Goal: Task Accomplishment & Management: Manage account settings

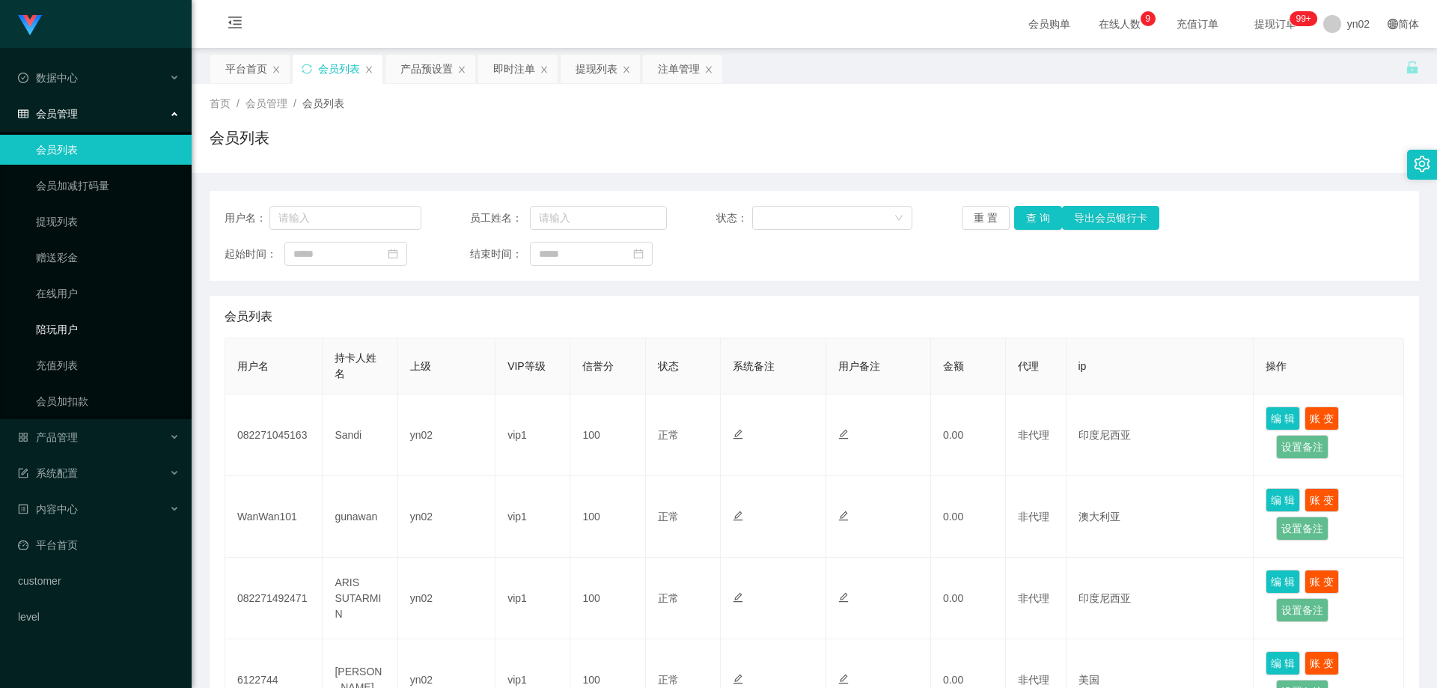
scroll to position [640, 0]
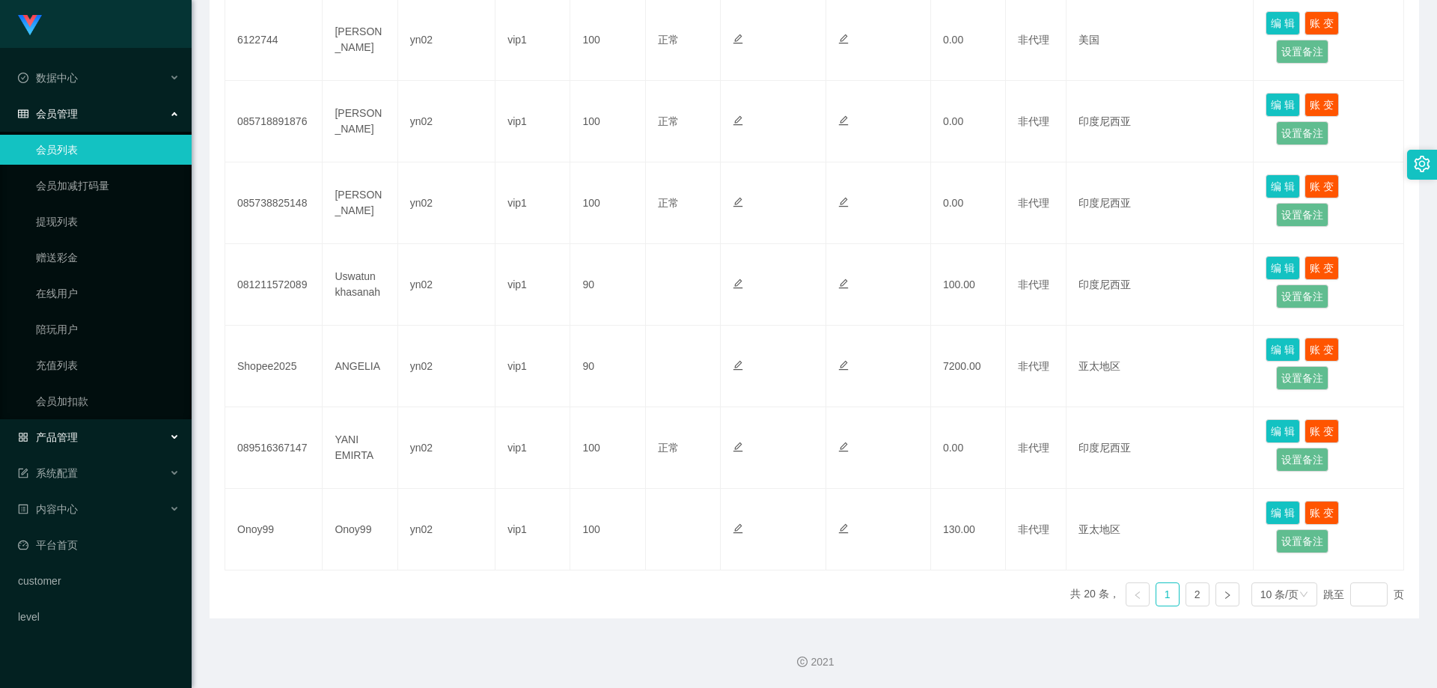
click at [102, 441] on div "产品管理" at bounding box center [96, 437] width 192 height 30
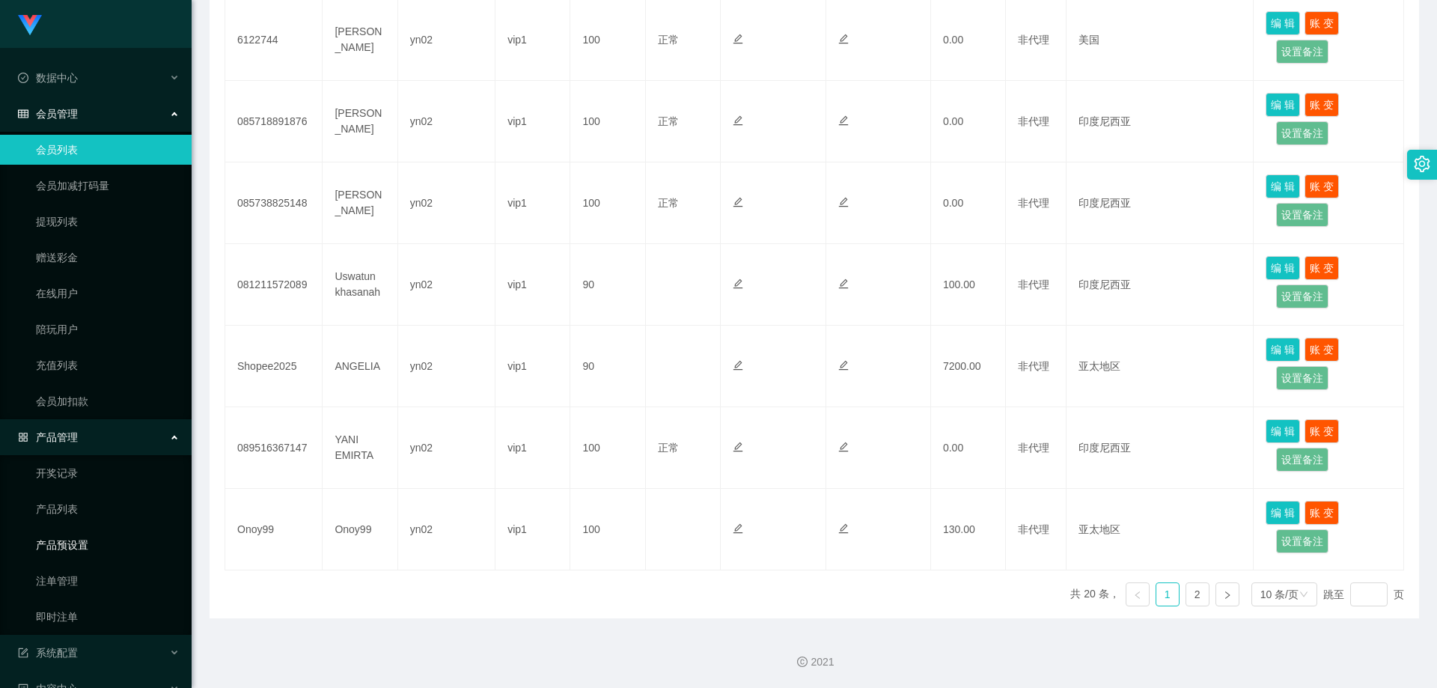
click at [101, 538] on link "产品预设置" at bounding box center [108, 545] width 144 height 30
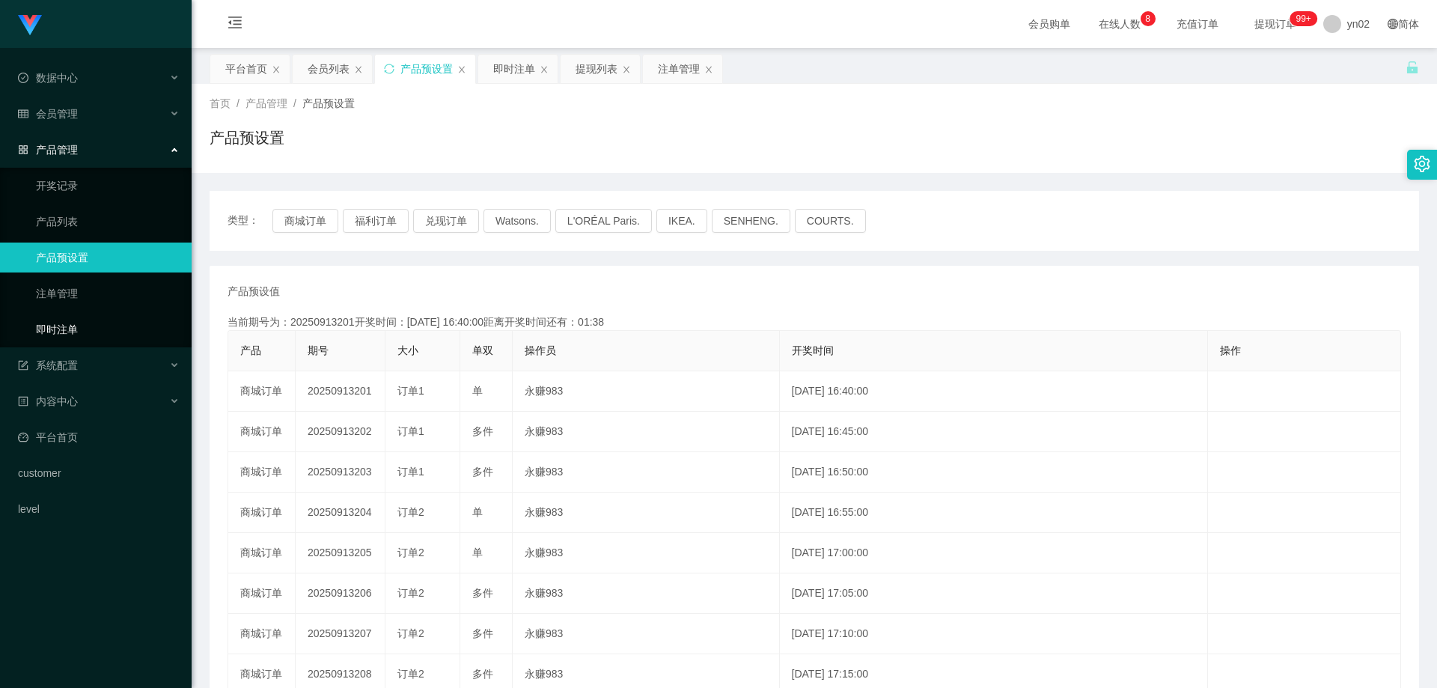
click at [88, 332] on link "即时注单" at bounding box center [108, 329] width 144 height 30
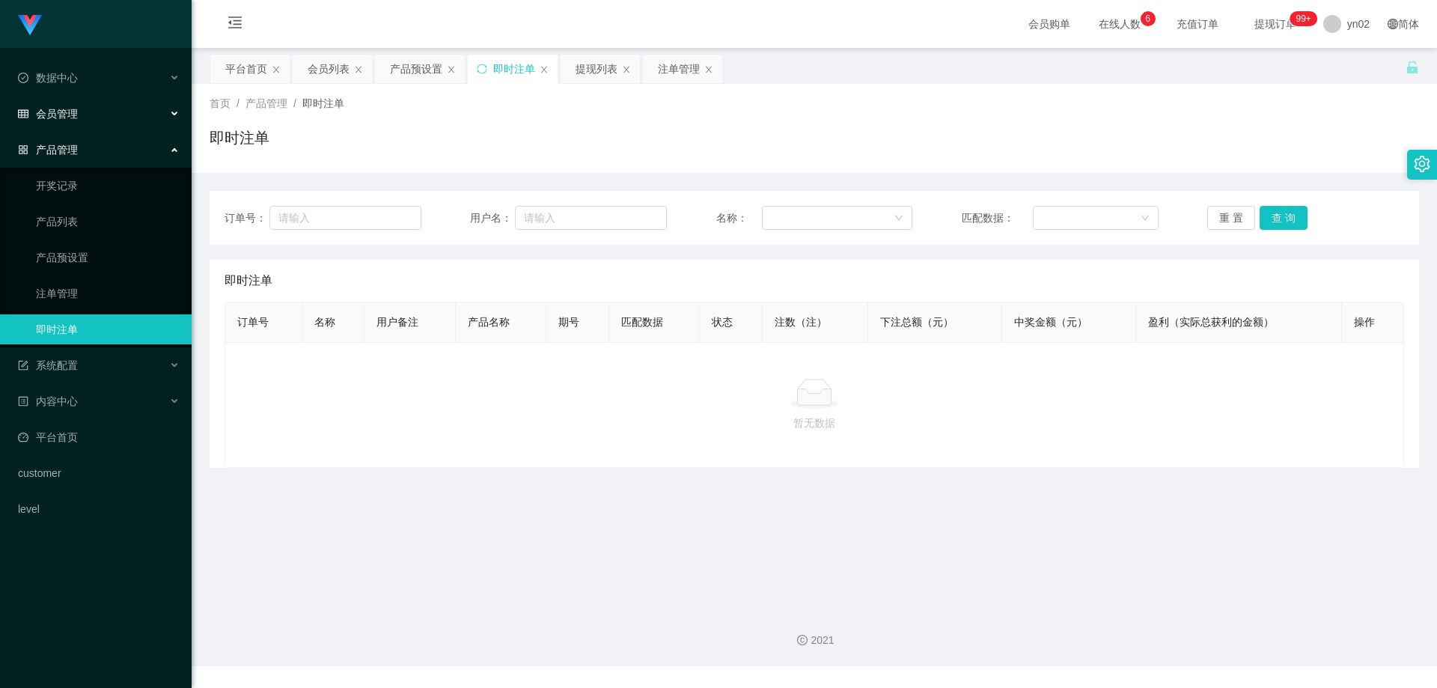
click at [82, 116] on div "会员管理" at bounding box center [96, 114] width 192 height 30
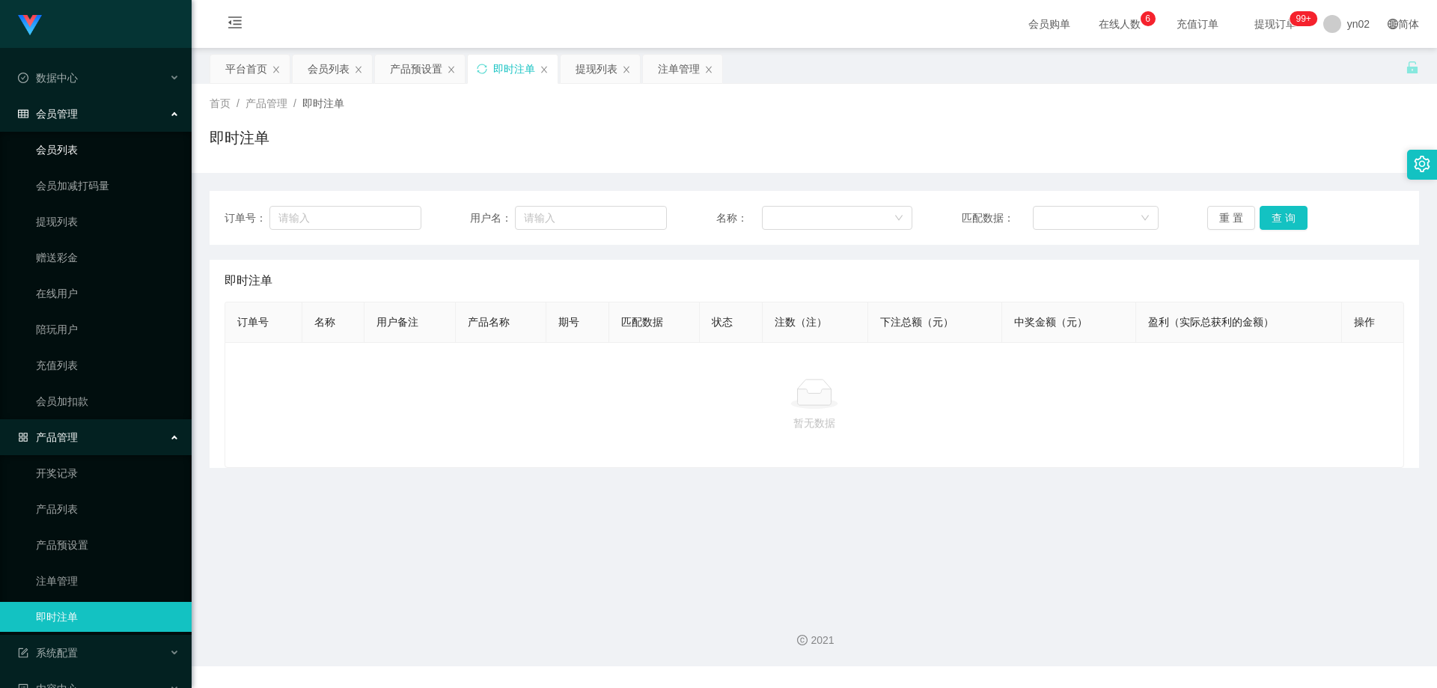
click at [78, 150] on link "会员列表" at bounding box center [108, 150] width 144 height 30
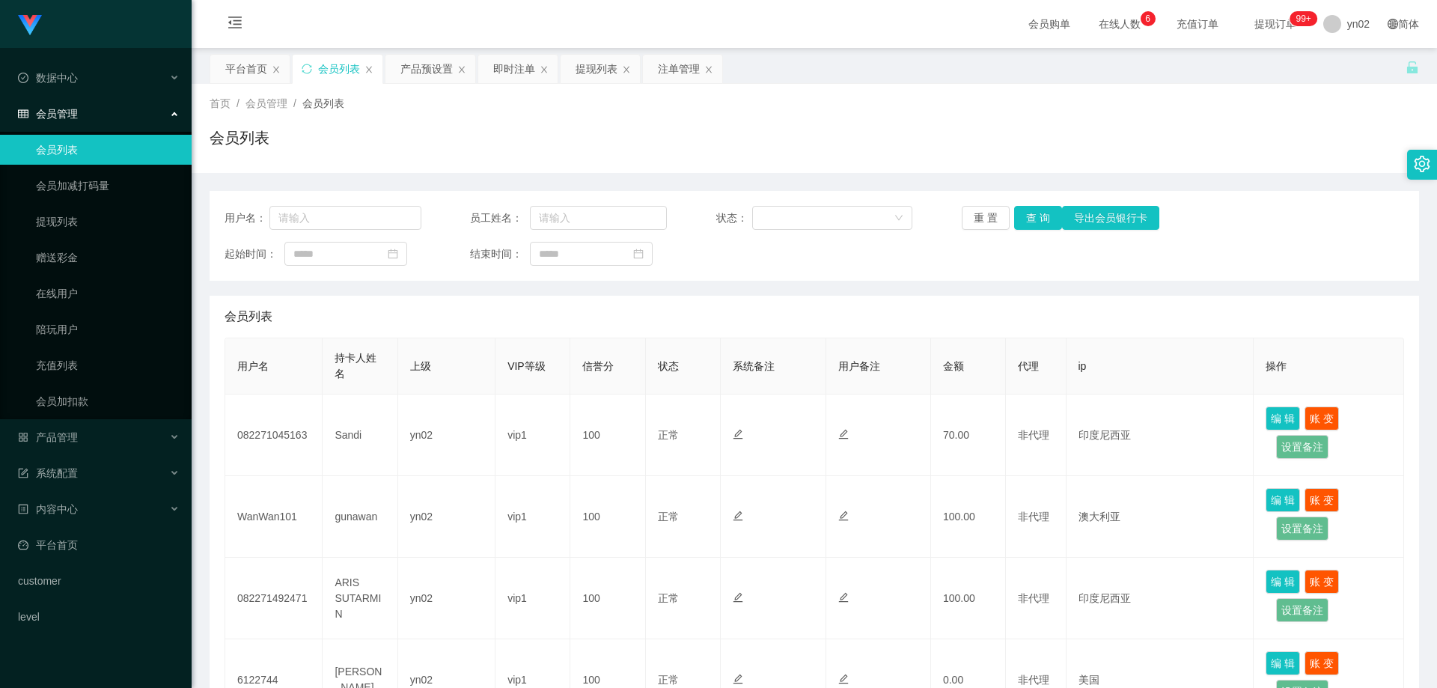
scroll to position [150, 0]
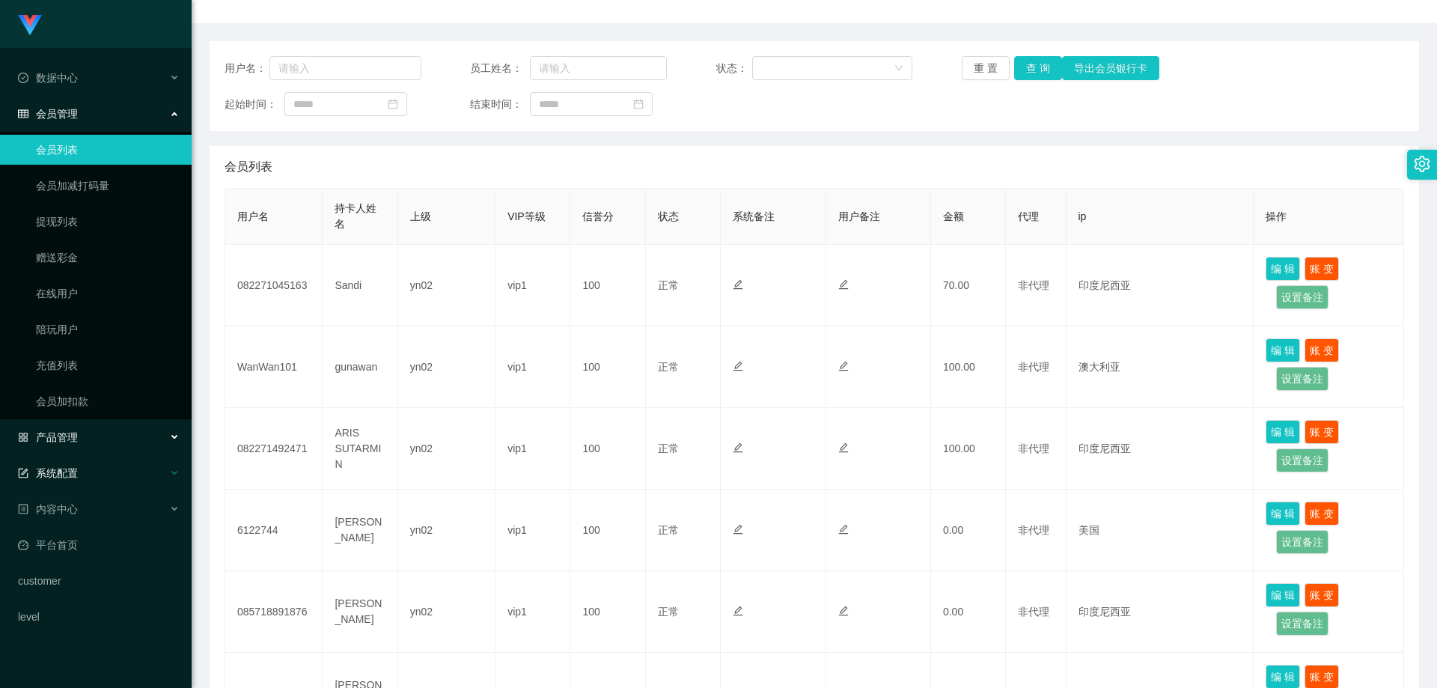
drag, startPoint x: 100, startPoint y: 436, endPoint x: 118, endPoint y: 458, distance: 28.3
click at [100, 436] on div "产品管理" at bounding box center [96, 437] width 192 height 30
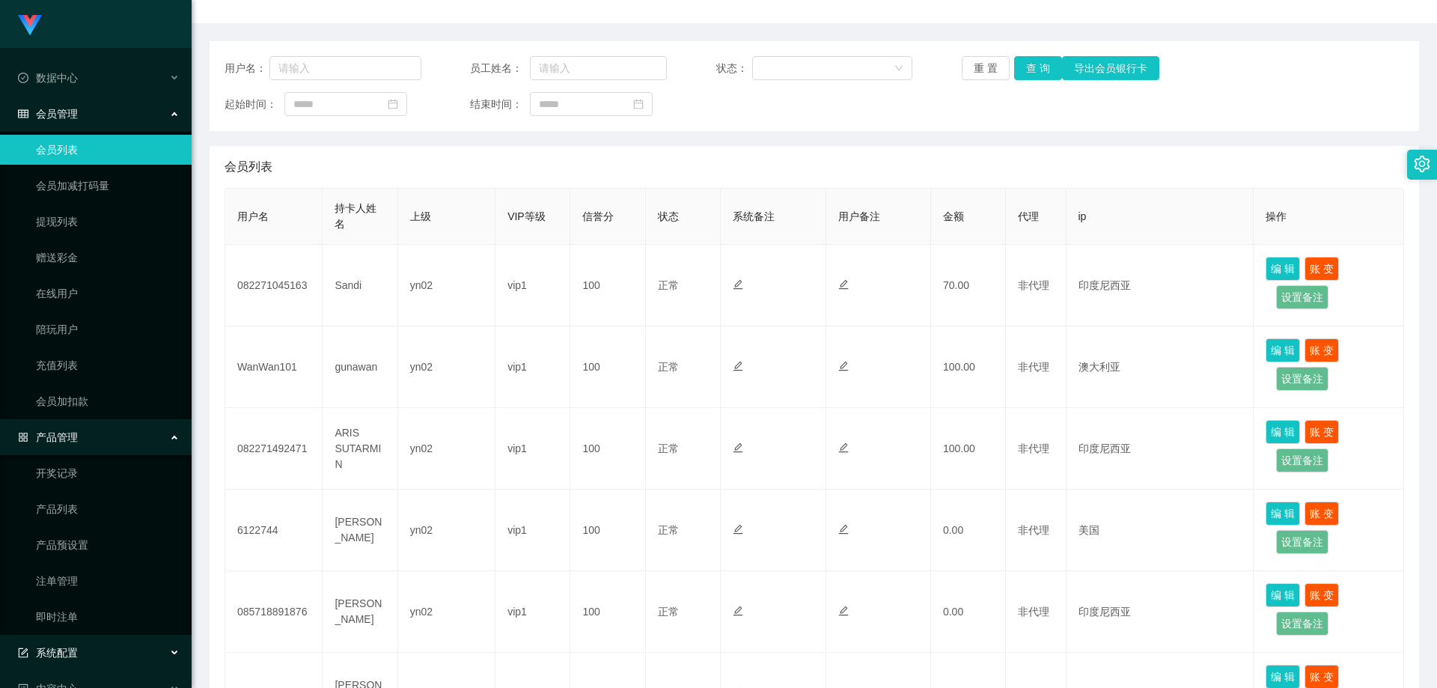
click at [91, 652] on div "系统配置" at bounding box center [96, 653] width 192 height 30
click at [94, 618] on link "即时注单" at bounding box center [108, 617] width 144 height 30
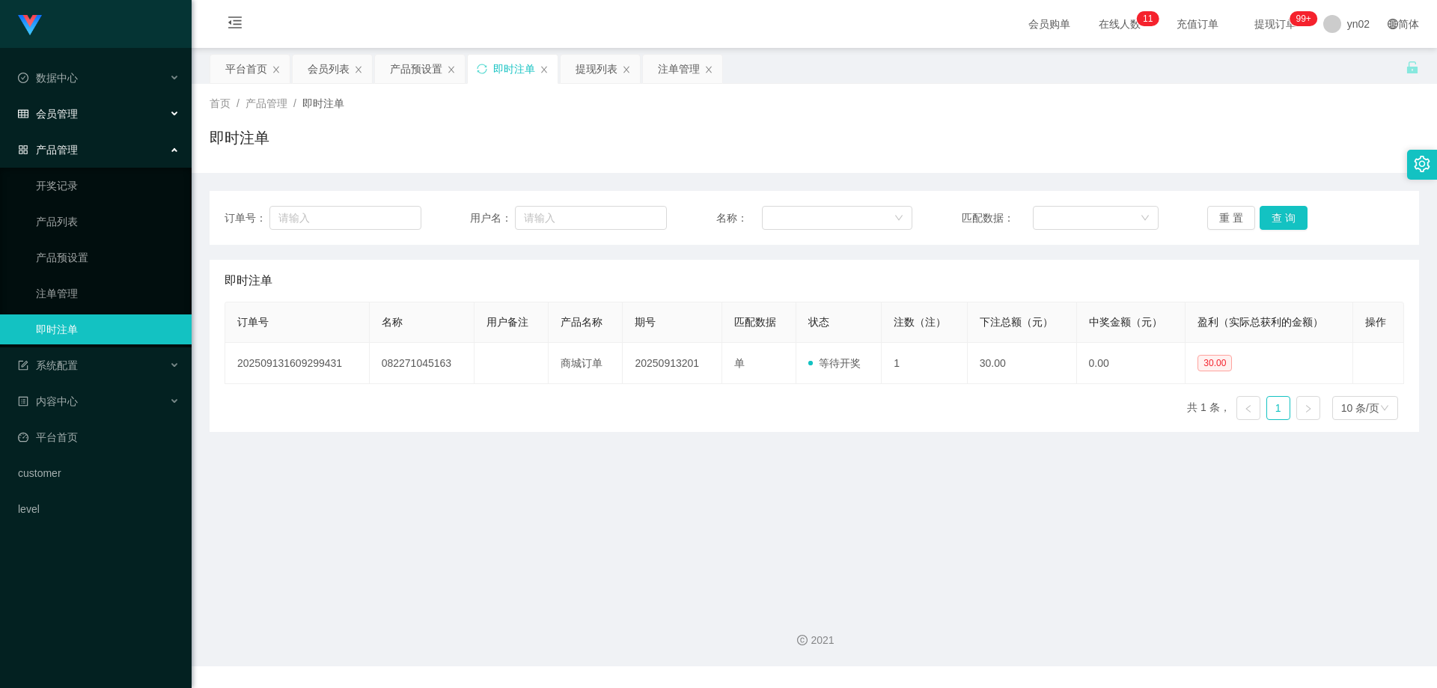
click at [86, 115] on div "会员管理" at bounding box center [96, 114] width 192 height 30
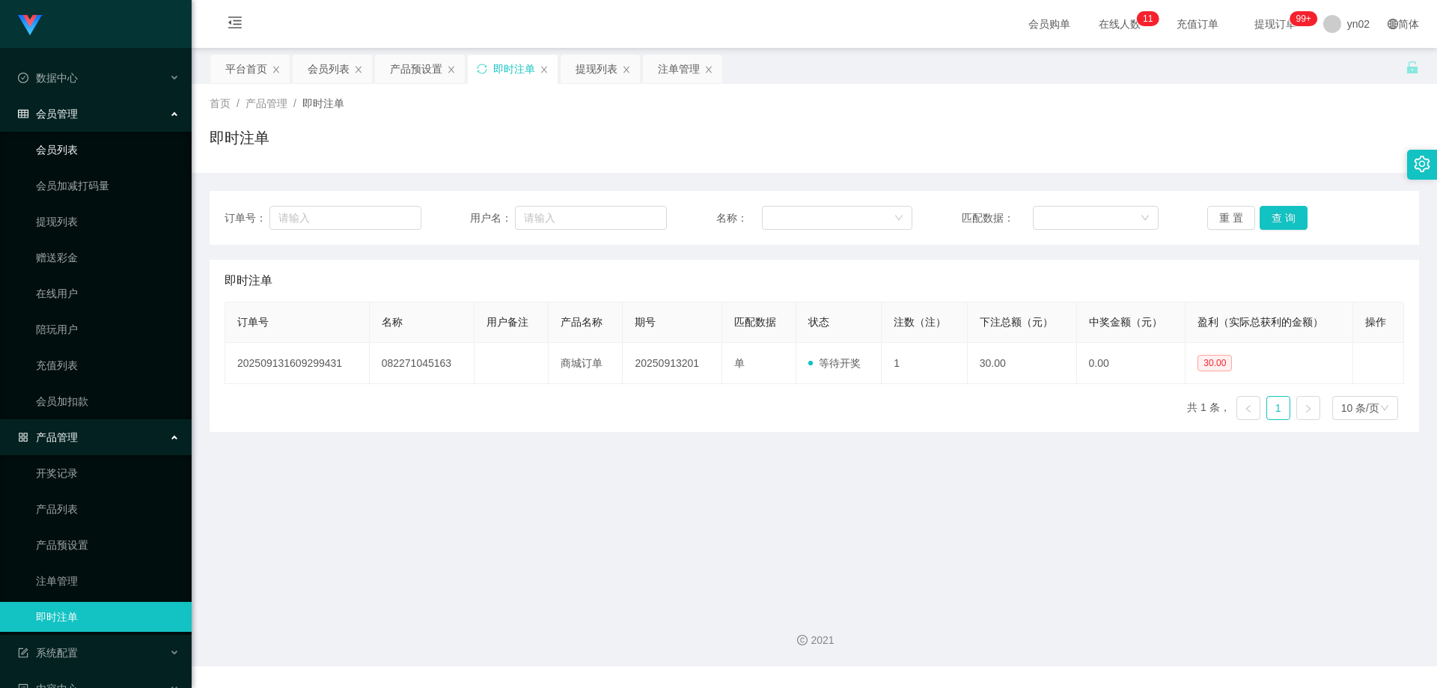
click at [76, 141] on link "会员列表" at bounding box center [108, 150] width 144 height 30
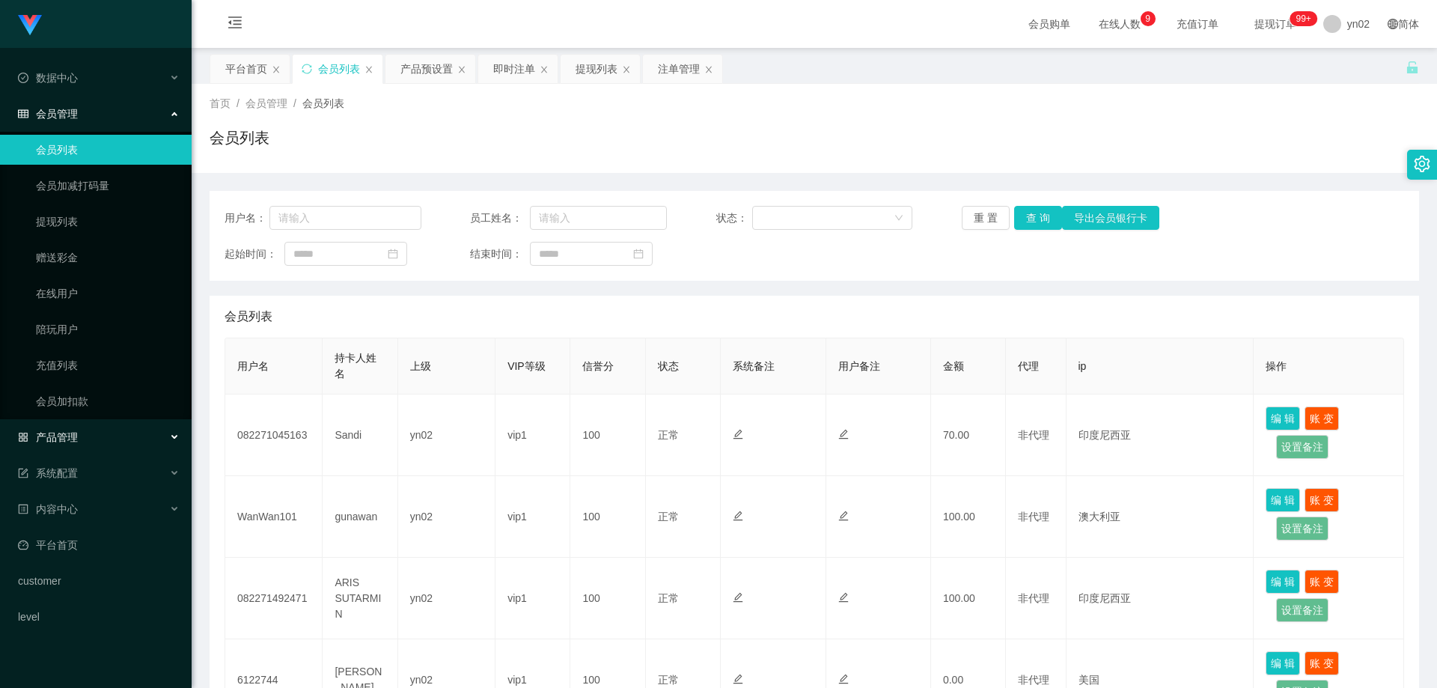
click at [95, 436] on div "产品管理" at bounding box center [96, 437] width 192 height 30
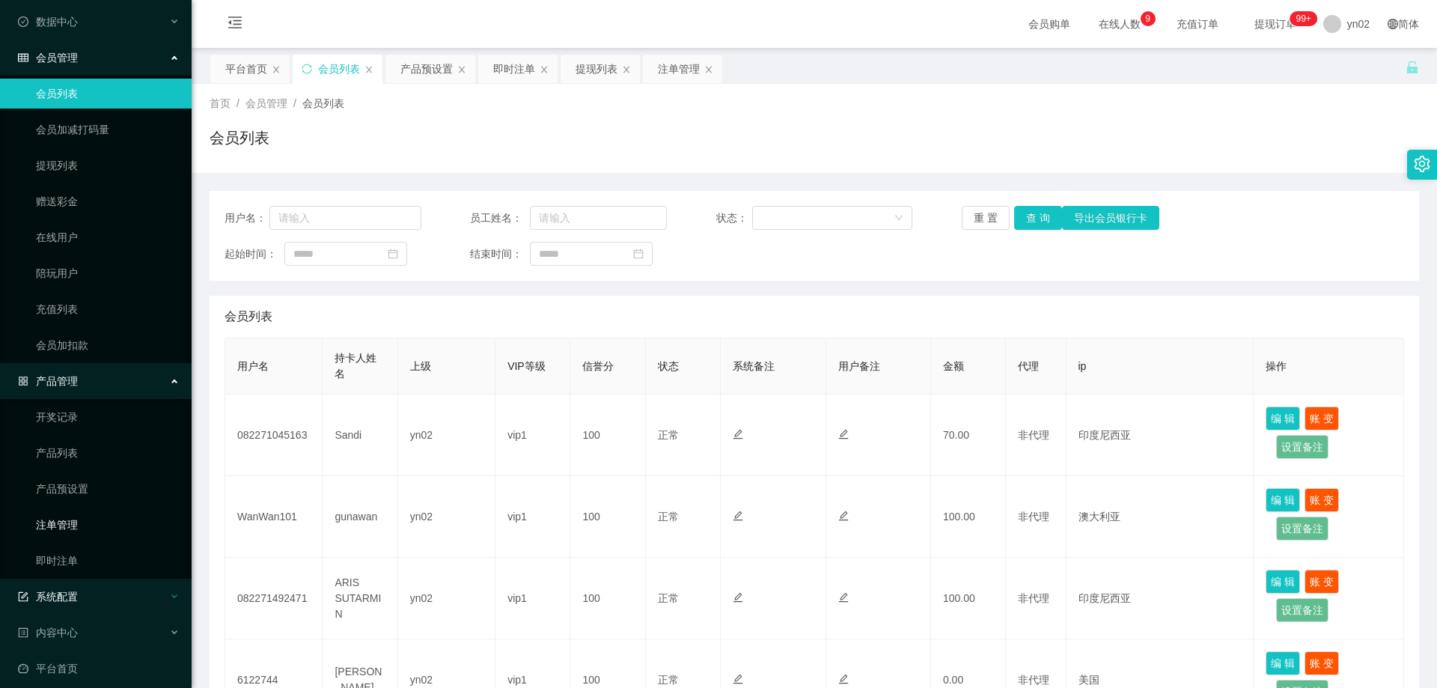
scroll to position [139, 0]
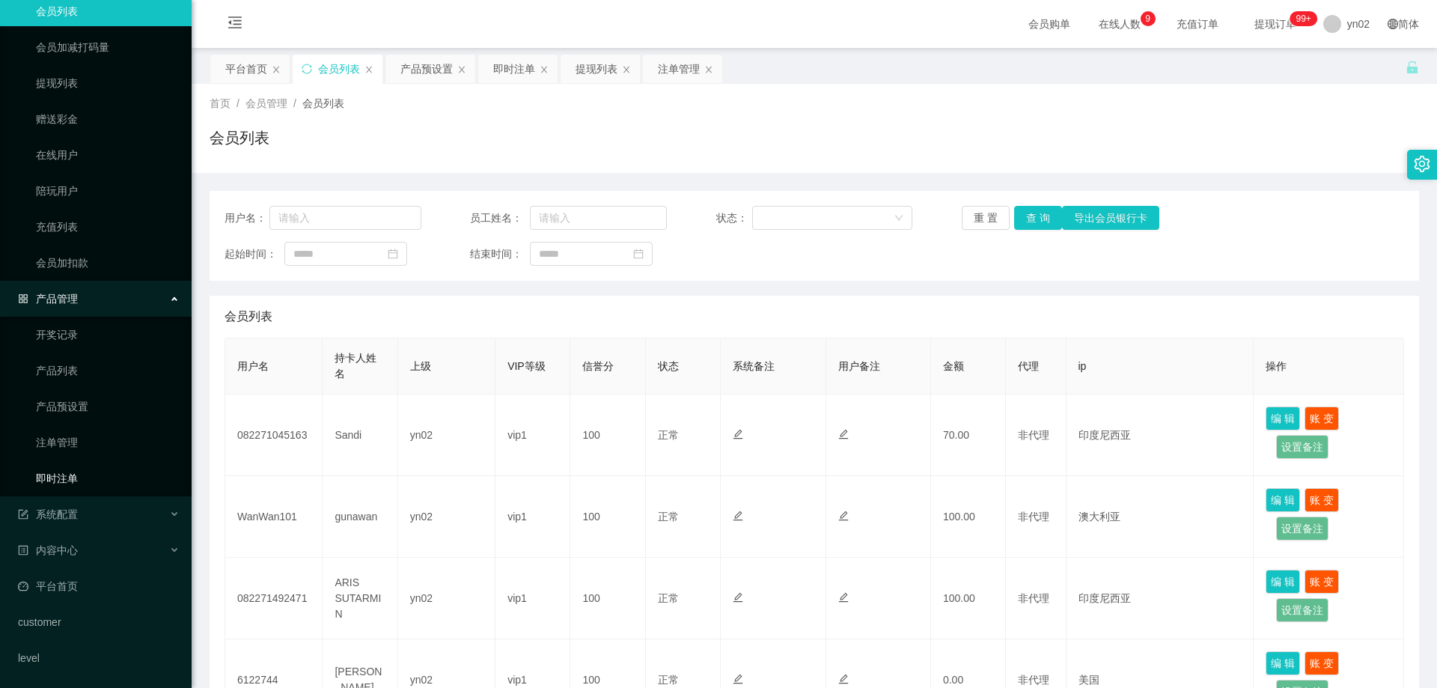
click at [77, 481] on link "即时注单" at bounding box center [108, 478] width 144 height 30
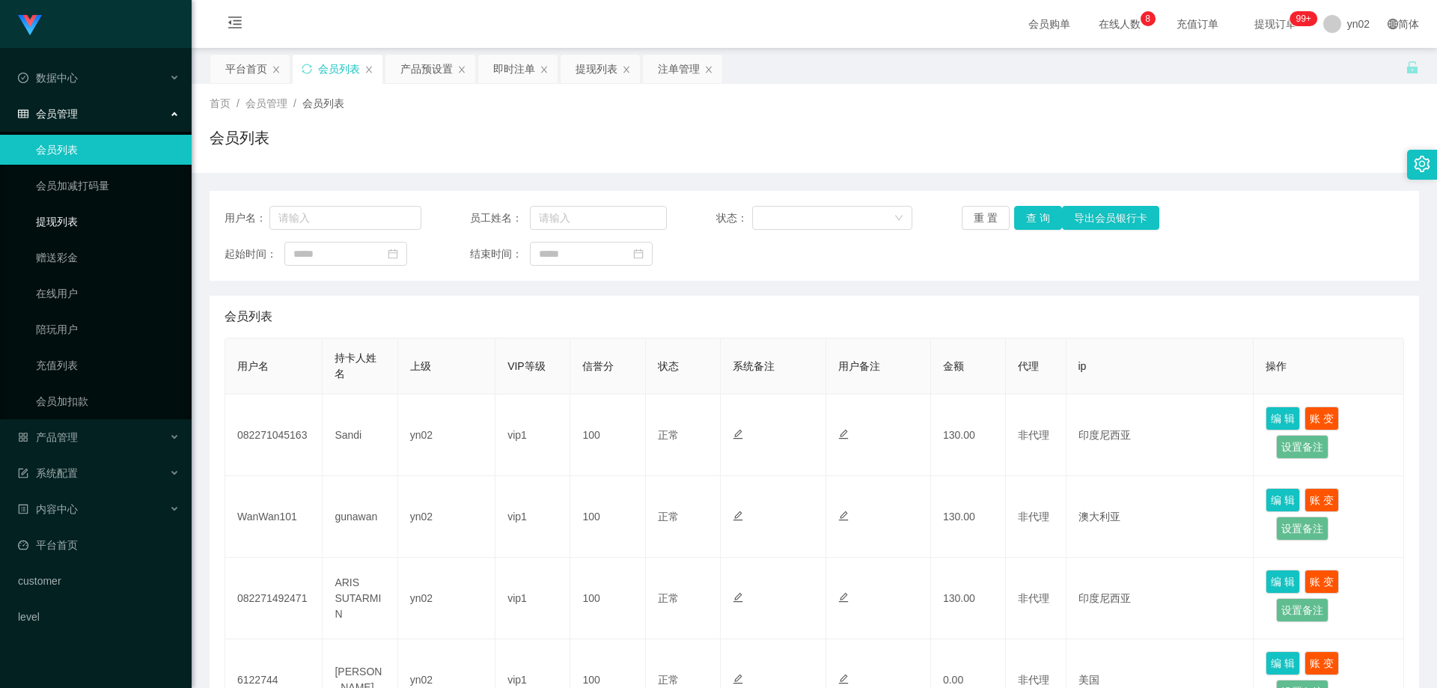
click at [81, 231] on link "提现列表" at bounding box center [108, 222] width 144 height 30
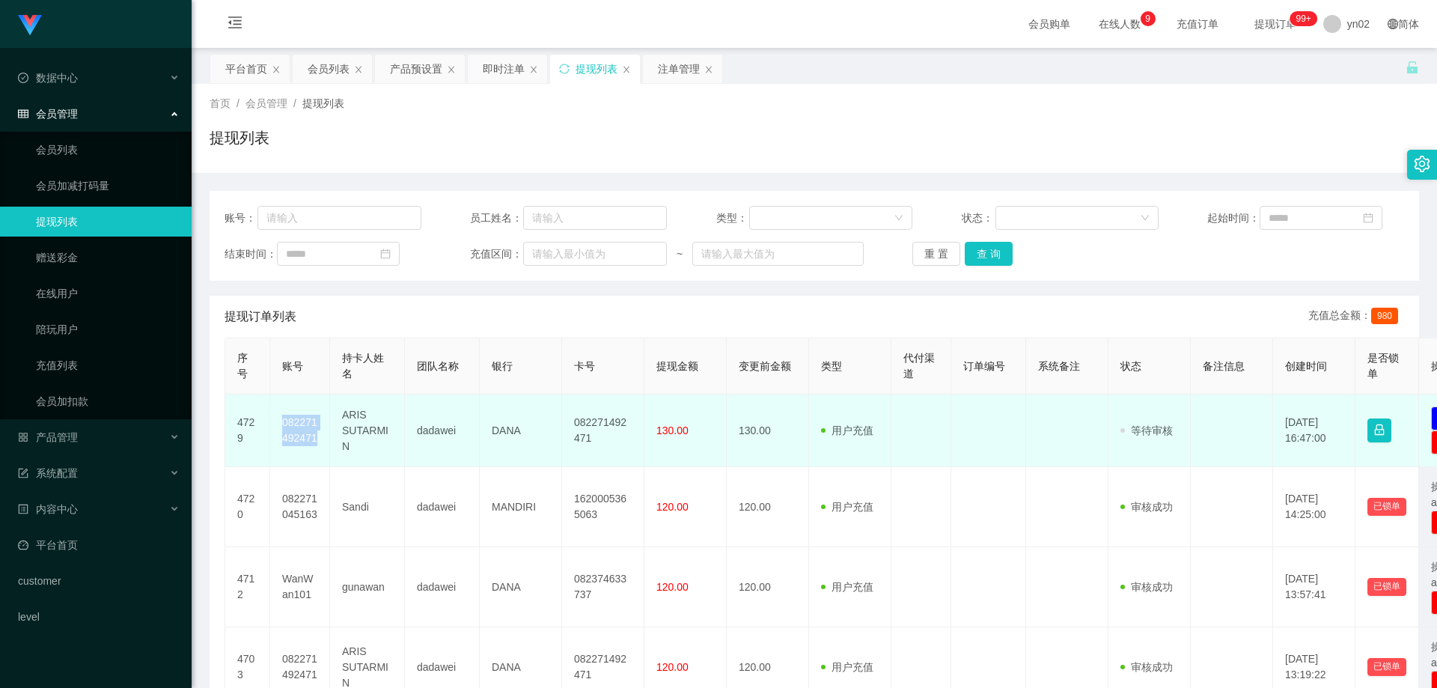
drag, startPoint x: 325, startPoint y: 444, endPoint x: 276, endPoint y: 426, distance: 52.6
click at [276, 426] on td "082271492471" at bounding box center [300, 431] width 60 height 73
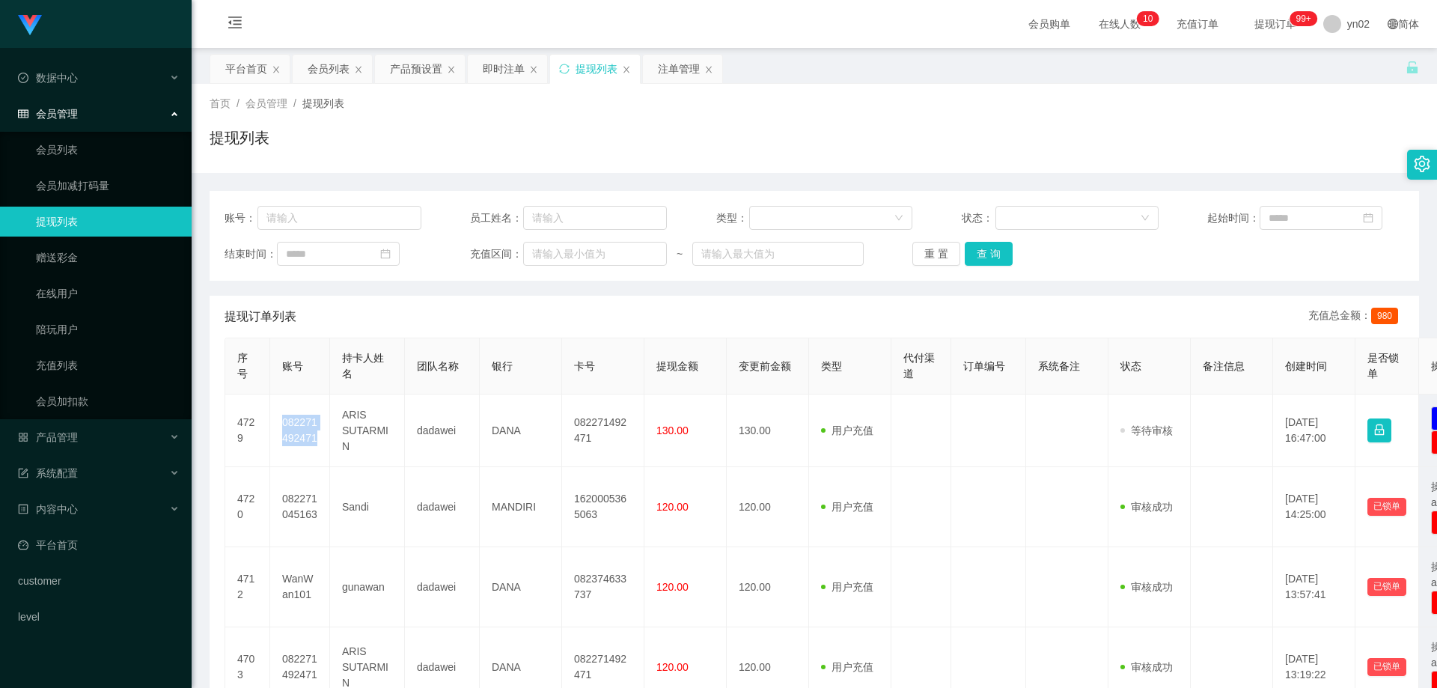
copy td "082271492471"
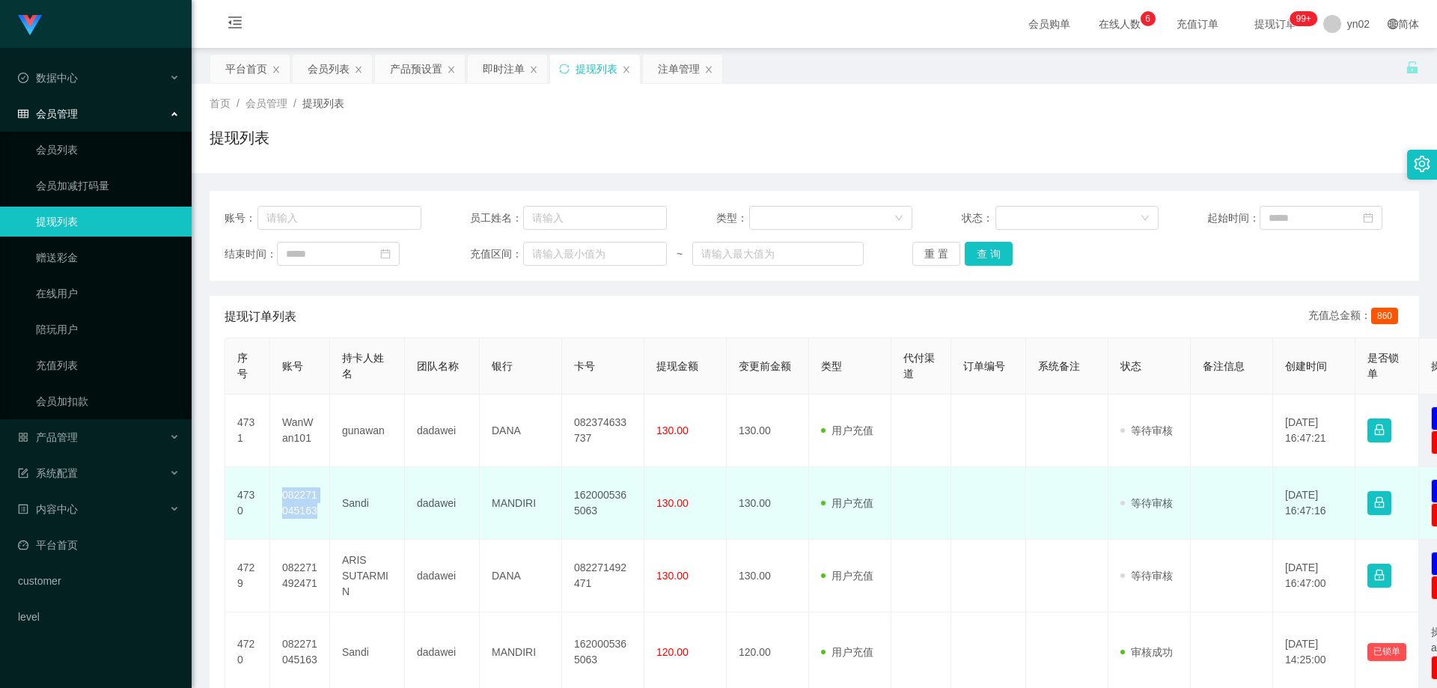
drag, startPoint x: 321, startPoint y: 516, endPoint x: 280, endPoint y: 497, distance: 45.2
click at [280, 497] on td "082271045163" at bounding box center [300, 503] width 60 height 73
copy td "082271045163"
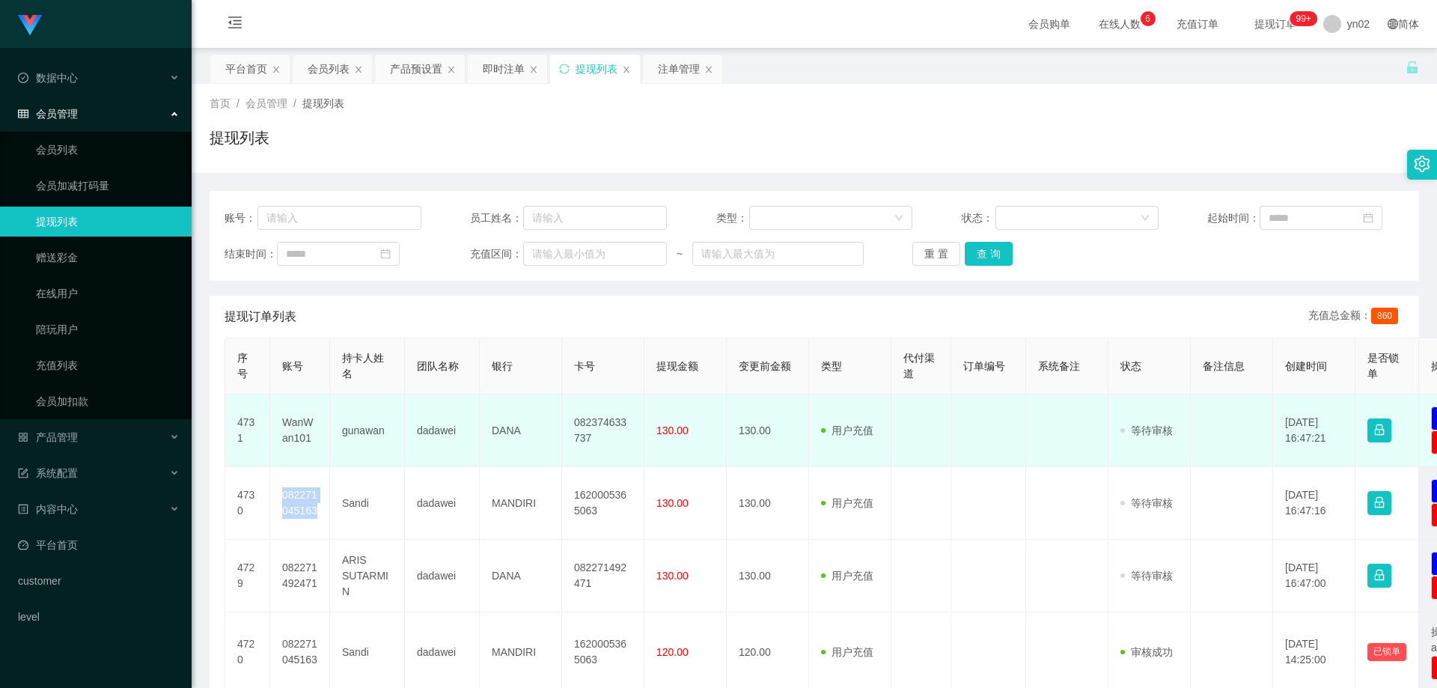
click at [307, 447] on td "WanWan101" at bounding box center [300, 431] width 60 height 73
drag, startPoint x: 312, startPoint y: 446, endPoint x: 280, endPoint y: 426, distance: 38.0
click at [280, 426] on td "WanWan101" at bounding box center [300, 431] width 60 height 73
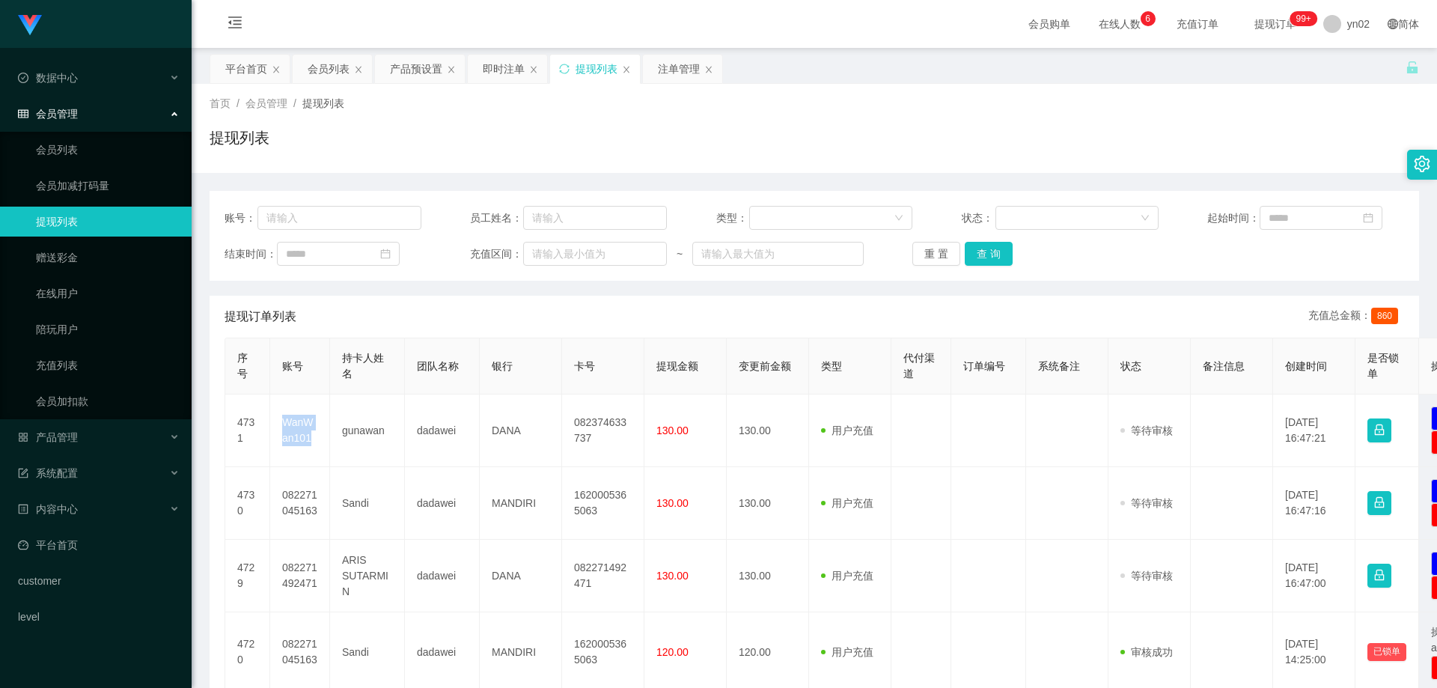
copy td "WanWan101"
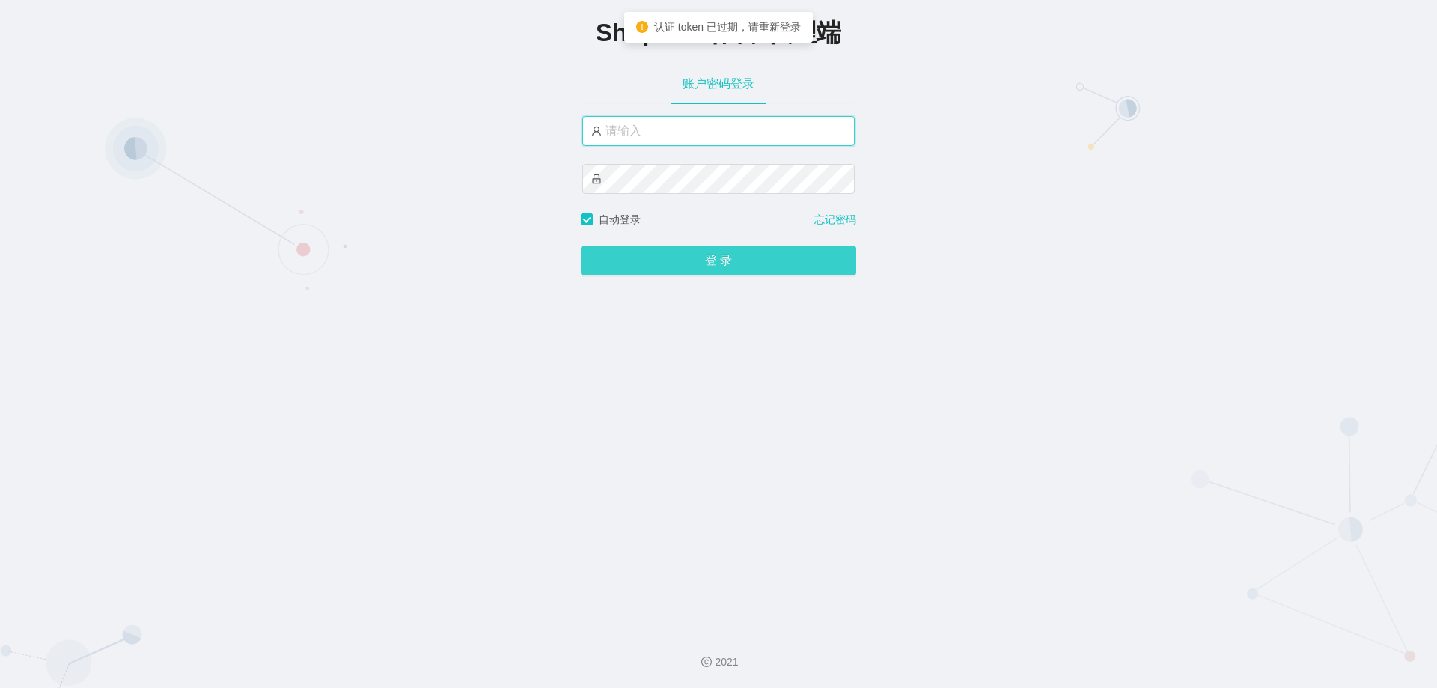
type input "yn02"
click at [707, 265] on button "登 录" at bounding box center [719, 261] width 276 height 30
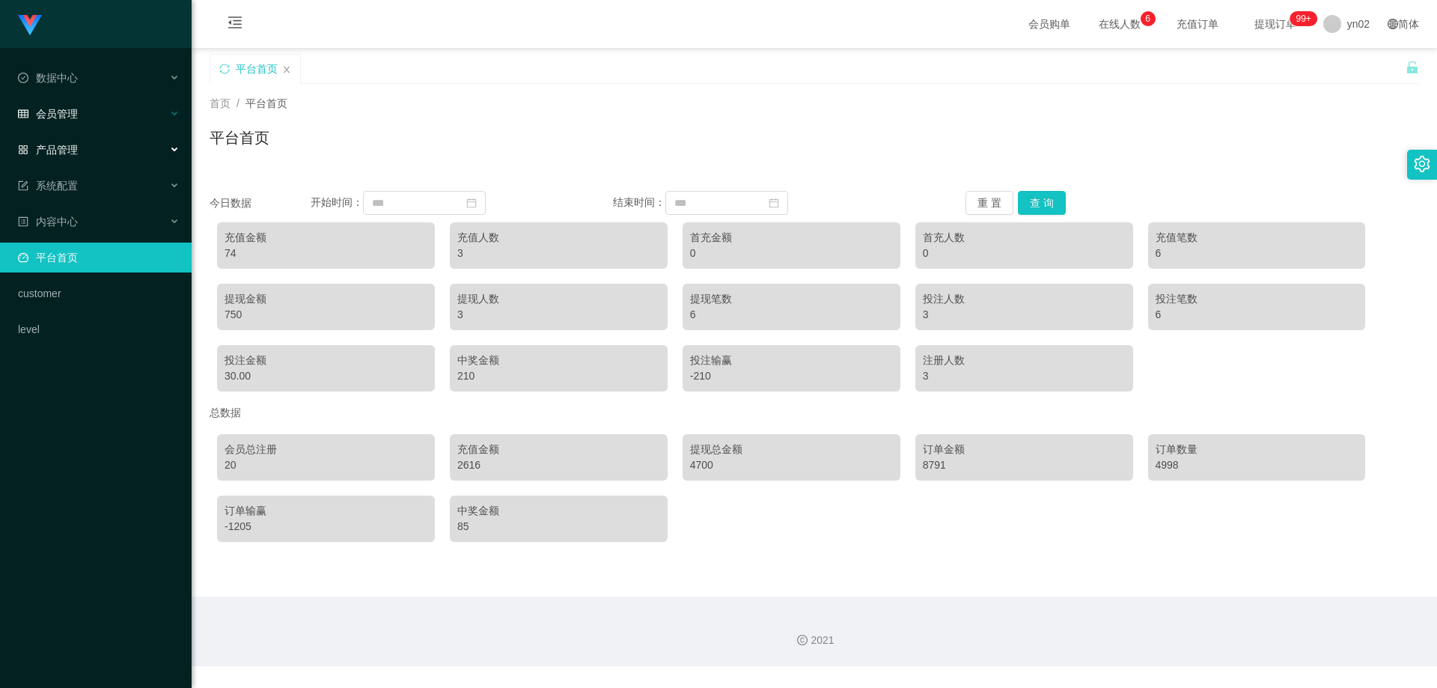
click at [73, 115] on span "会员管理" at bounding box center [48, 114] width 60 height 12
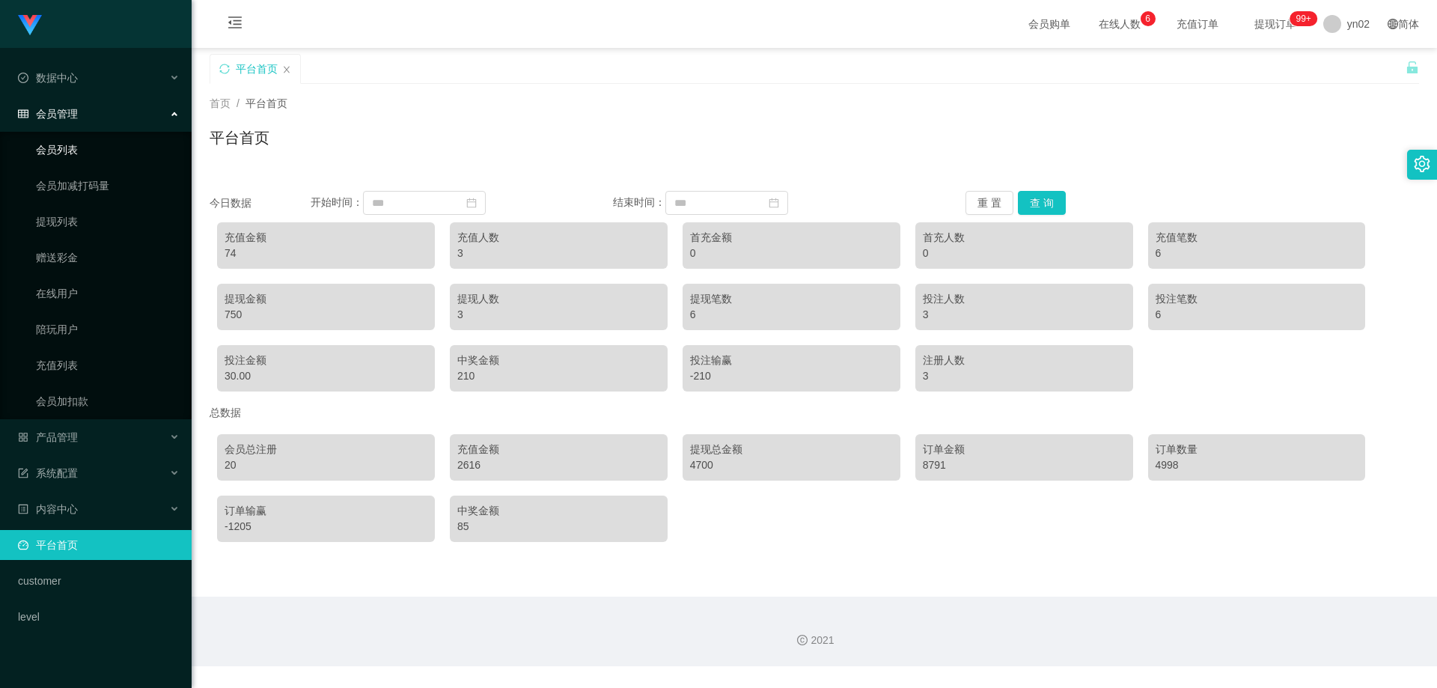
click at [67, 147] on link "会员列表" at bounding box center [108, 150] width 144 height 30
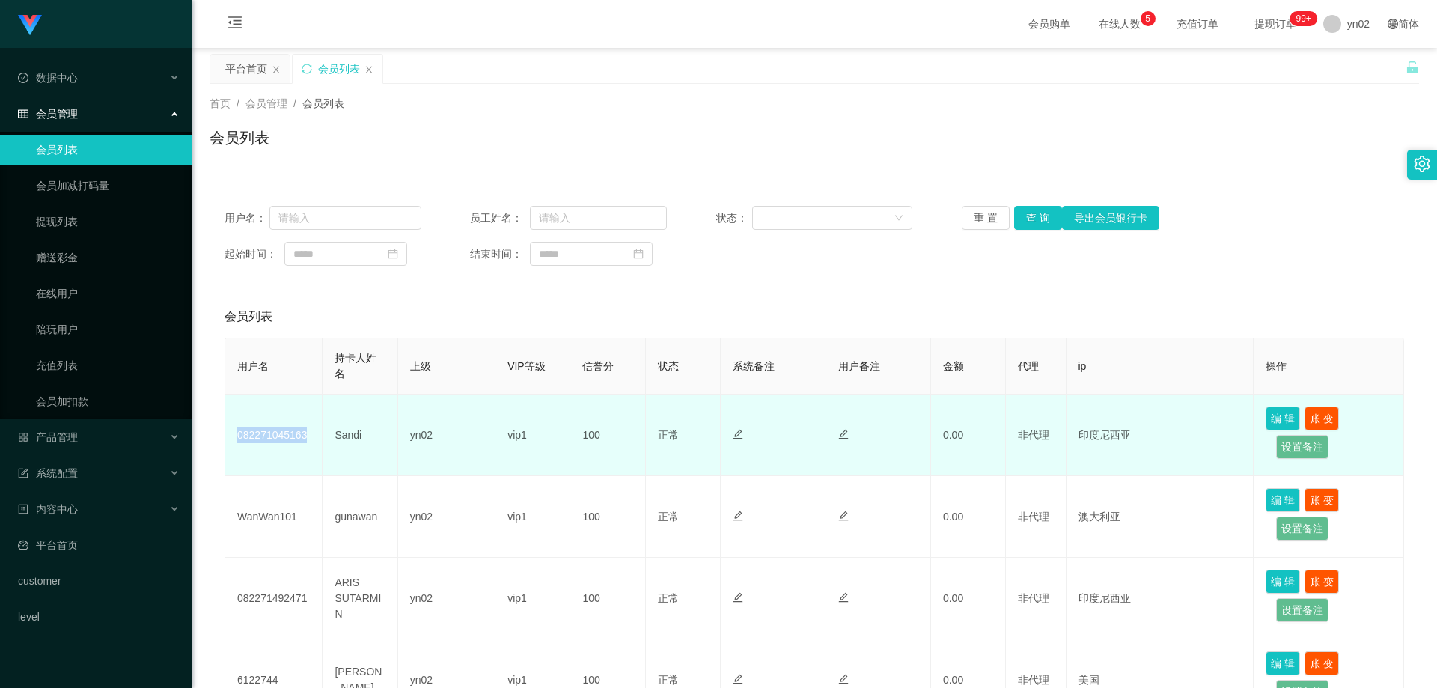
drag, startPoint x: 311, startPoint y: 442, endPoint x: 238, endPoint y: 444, distance: 72.7
click at [238, 444] on td "082271045163" at bounding box center [273, 436] width 97 height 82
copy td "082271045163"
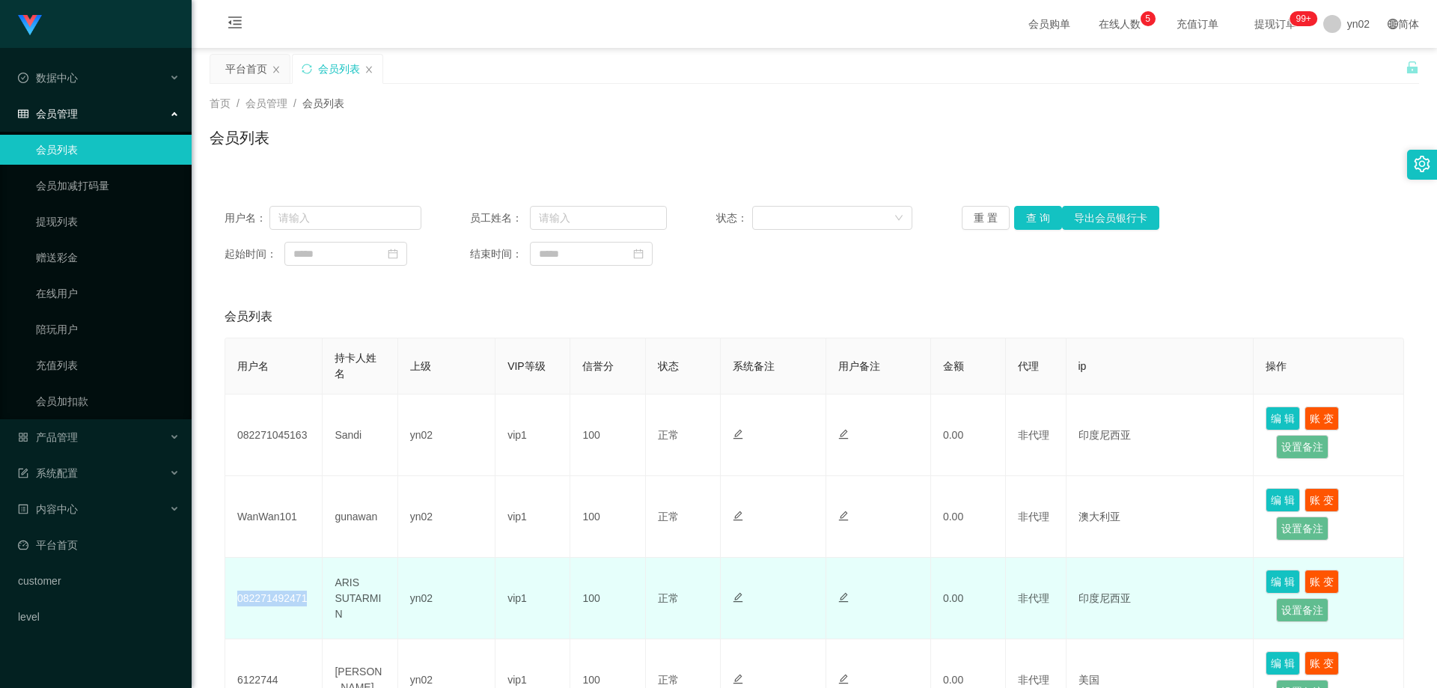
drag, startPoint x: 309, startPoint y: 601, endPoint x: 516, endPoint y: 474, distance: 242.7
click at [234, 600] on td "082271492471" at bounding box center [273, 599] width 97 height 82
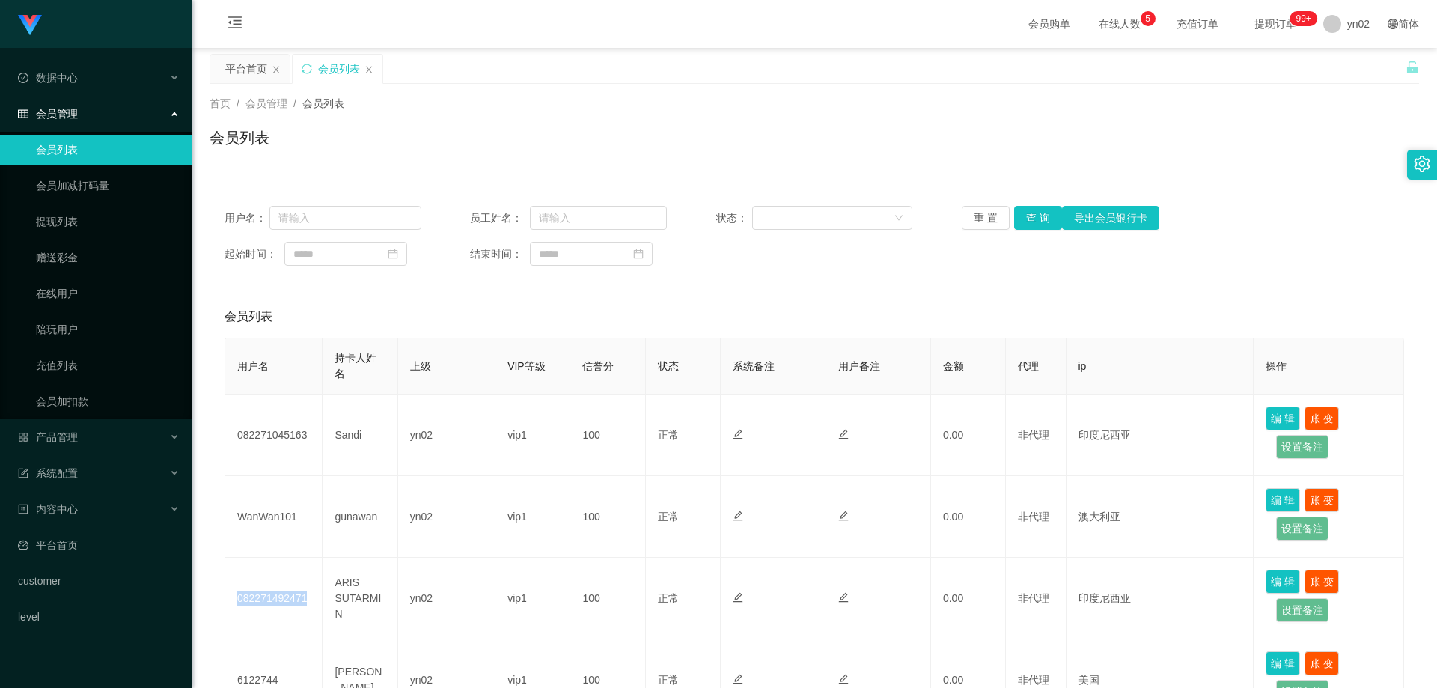
copy td "082271492471"
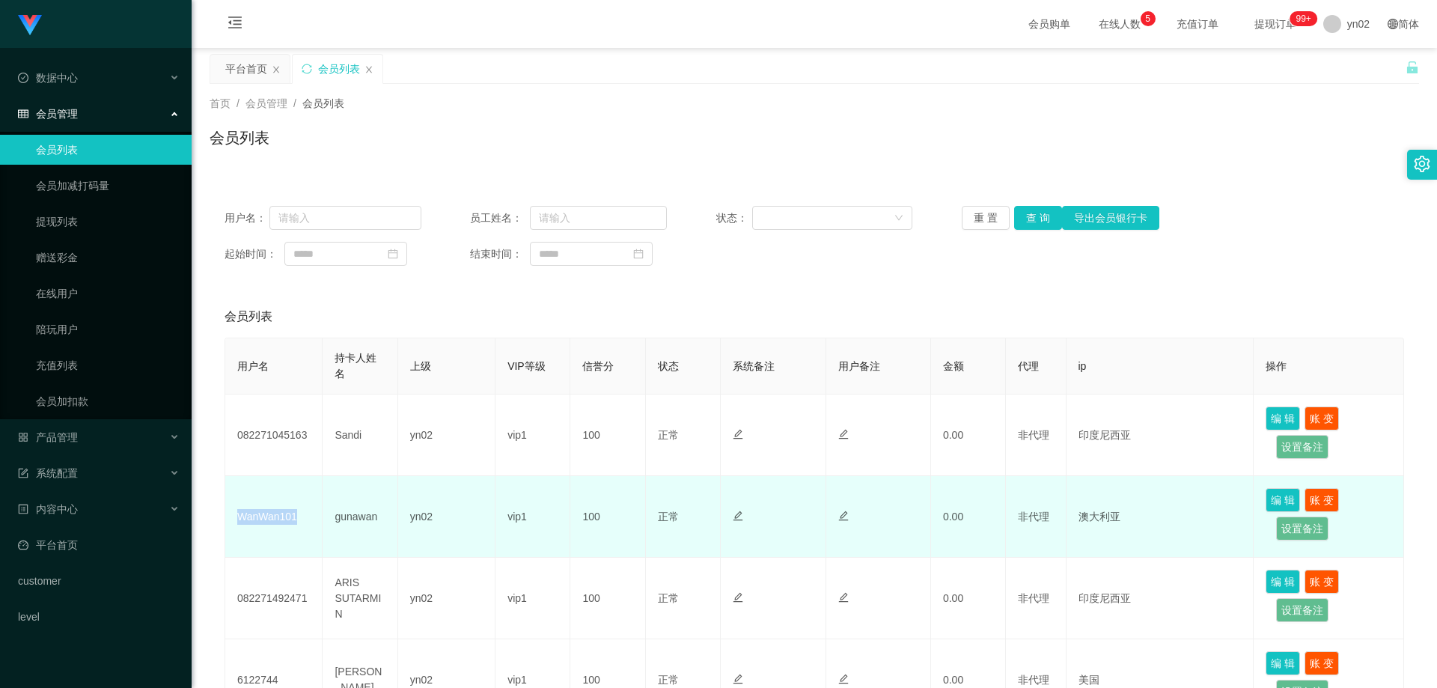
drag, startPoint x: 308, startPoint y: 514, endPoint x: 235, endPoint y: 518, distance: 73.5
click at [235, 518] on td "WanWan101" at bounding box center [273, 517] width 97 height 82
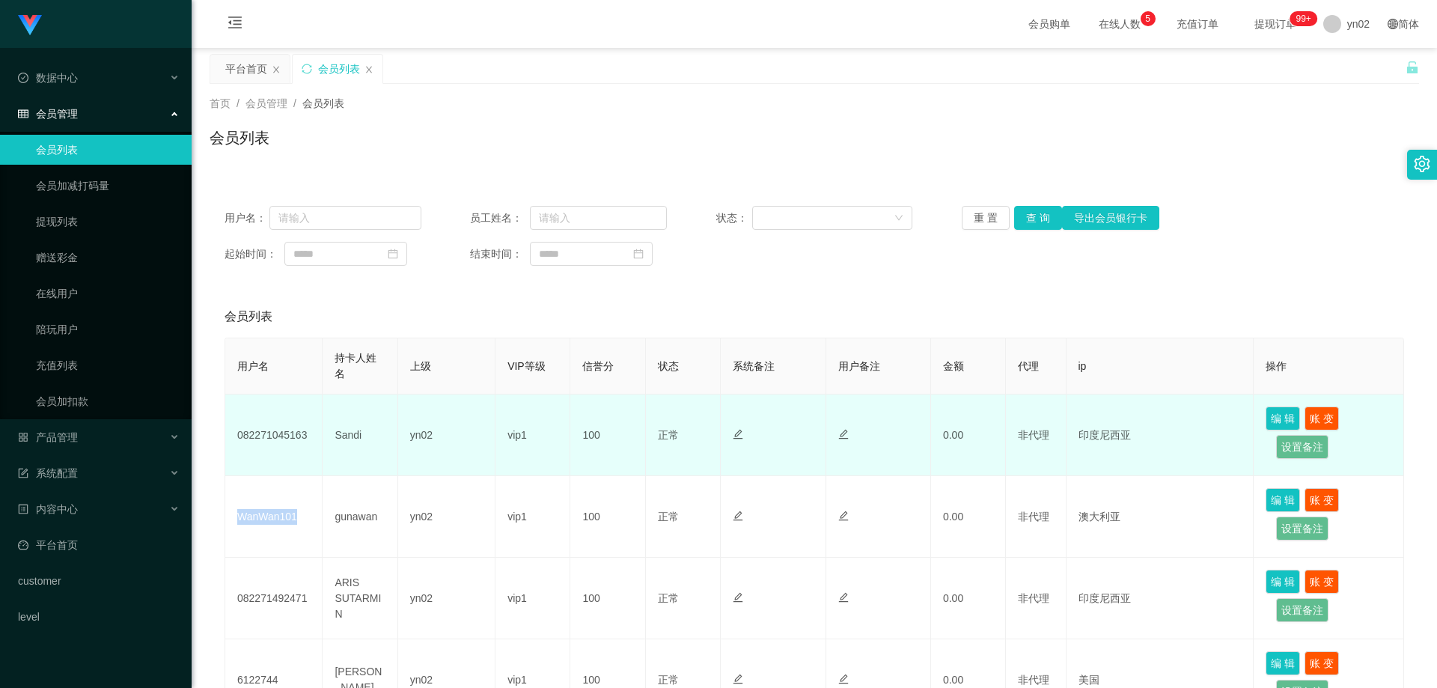
copy td "WanWan101"
